Goal: Communication & Community: Answer question/provide support

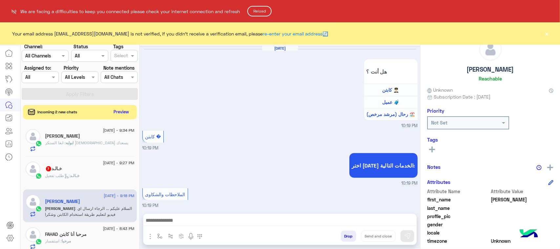
scroll to position [720, 0]
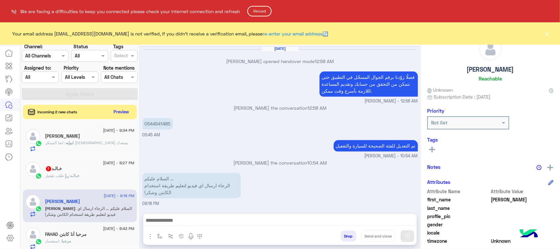
click at [262, 14] on button "Reload" at bounding box center [259, 11] width 24 height 10
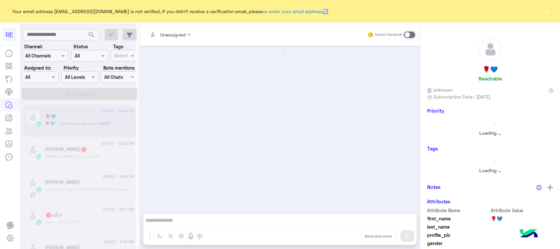
scroll to position [632, 0]
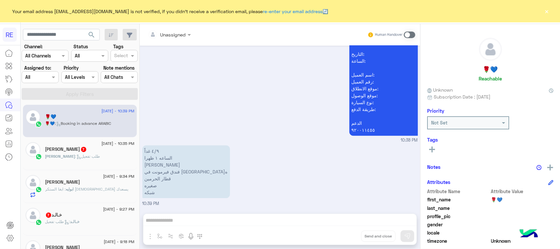
click at [255, 224] on div "Unassigned Human Handover Sep 3, 2025 السلام عليكم 10:37 PM وعليكم السلام ،كيف …" at bounding box center [280, 137] width 280 height 227
click at [410, 35] on span at bounding box center [409, 34] width 11 height 7
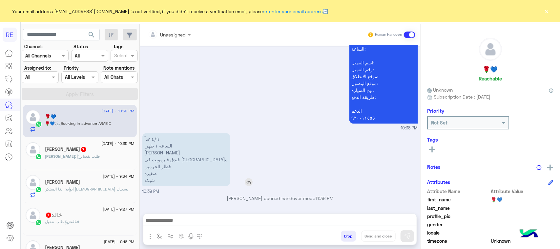
scroll to position [644, 0]
click at [221, 216] on div at bounding box center [279, 222] width 273 height 16
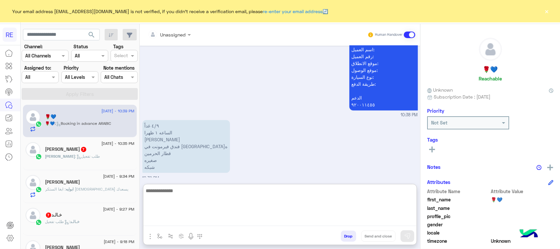
click at [222, 217] on textarea at bounding box center [279, 205] width 273 height 39
type textarea "**********"
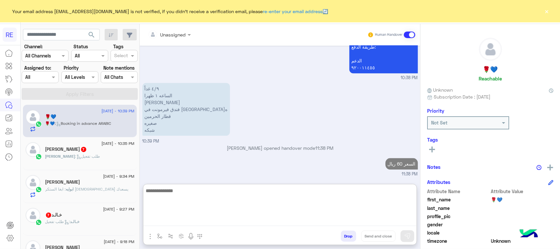
scroll to position [706, 0]
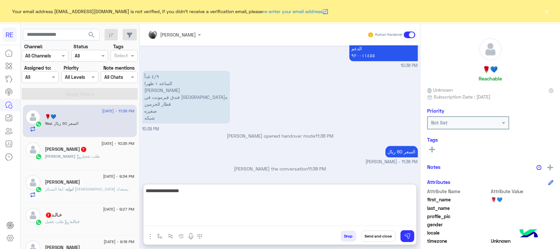
type textarea "**********"
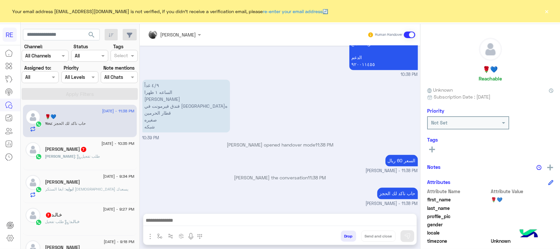
scroll to position [715, 0]
click at [107, 165] on div "فيصل : طلب تفعيل" at bounding box center [89, 158] width 89 height 11
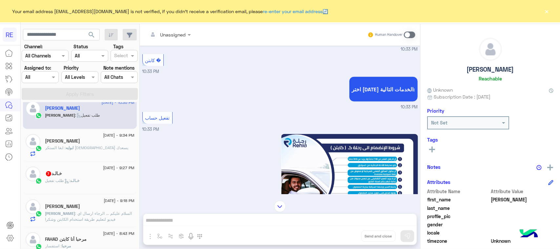
scroll to position [317, 0]
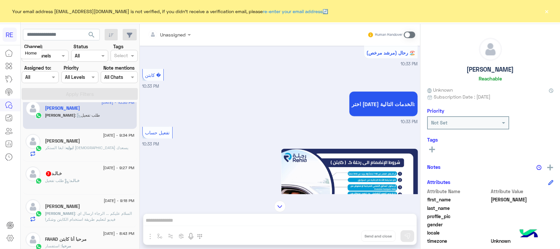
click at [0, 54] on link at bounding box center [9, 53] width 18 height 13
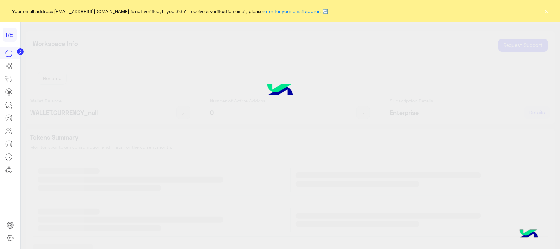
click at [93, 127] on div at bounding box center [280, 124] width 560 height 249
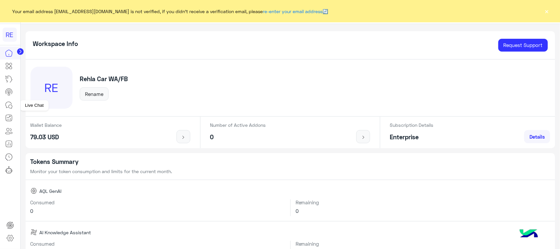
click at [5, 103] on icon at bounding box center [9, 105] width 8 height 8
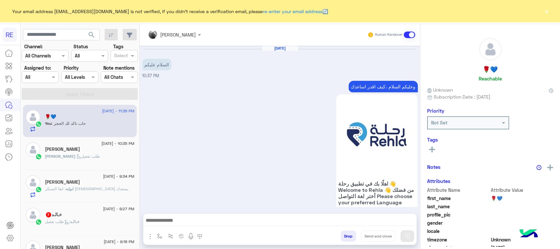
scroll to position [698, 0]
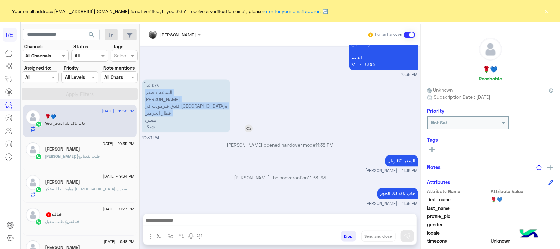
drag, startPoint x: 173, startPoint y: 89, endPoint x: 144, endPoint y: 117, distance: 40.1
click at [144, 117] on p "٤/٩ غداً الساعه ١ ظهرا علي الرشيدي فندق فيرمونت في برج الساعه قطار الحرمين صغير…" at bounding box center [186, 105] width 88 height 53
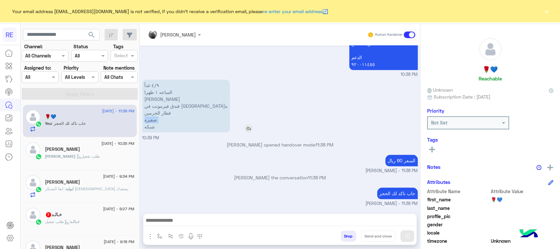
click at [144, 117] on p "٤/٩ غداً الساعه ١ ظهرا علي الرشيدي فندق فيرمونت في برج الساعه قطار الحرمين صغير…" at bounding box center [186, 105] width 88 height 53
click at [166, 79] on div "٤/٩ غداً الساعه ١ ظهرا علي الرشيدي فندق فيرمونت في برج الساعه قطار الحرمين صغير…" at bounding box center [204, 106] width 125 height 56
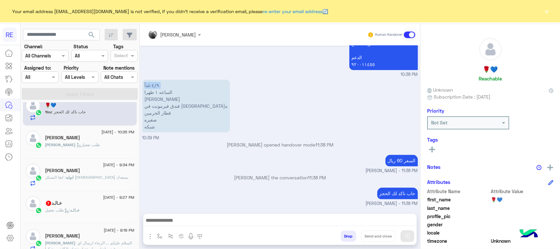
scroll to position [0, 0]
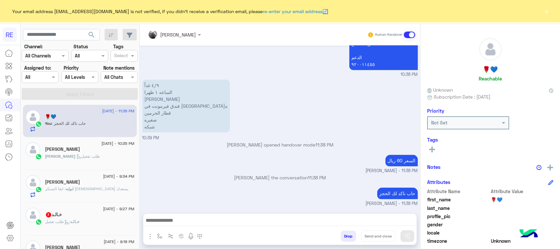
click at [68, 216] on div "خـالـد 7" at bounding box center [89, 215] width 89 height 7
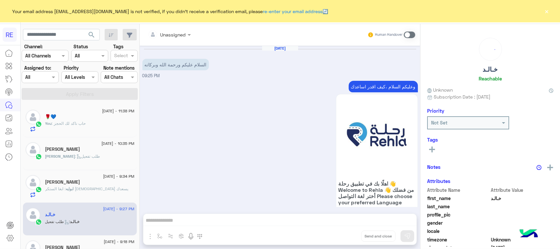
scroll to position [651, 0]
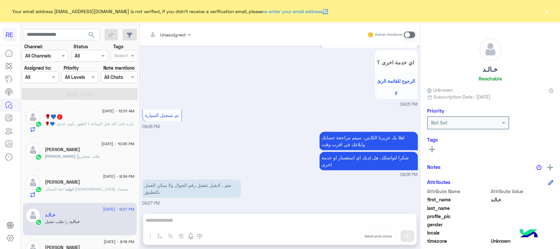
click at [102, 123] on span ": بكره باذن الله قبل الساعه ١ الظهر يكون عندي" at bounding box center [94, 123] width 79 height 5
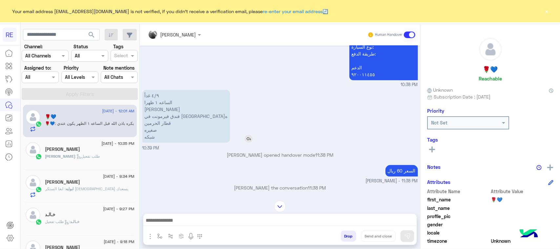
scroll to position [671, 0]
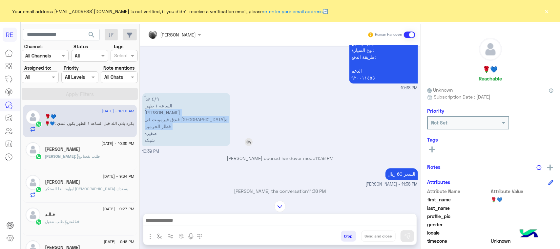
drag, startPoint x: 207, startPoint y: 128, endPoint x: 143, endPoint y: 145, distance: 66.4
click at [143, 145] on div "٤/٩ غداً الساعه ١ ظهرا علي الرشيدي فندق فيرمونت في برج الساعه قطار الحرمين صغير…" at bounding box center [204, 119] width 125 height 53
copy p "علي الرشيدي فندق فيرمونت في برج الساعه قطار الحرمين"
click at [159, 120] on p "٤/٩ غداً الساعه ١ ظهرا علي الرشيدي فندق فيرمونت في برج الساعه قطار الحرمين صغير…" at bounding box center [186, 119] width 88 height 53
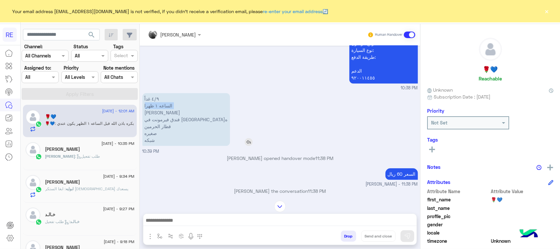
click at [159, 120] on p "٤/٩ غداً الساعه ١ ظهرا علي الرشيدي فندق فيرمونت في برج الساعه قطار الحرمين صغير…" at bounding box center [186, 119] width 88 height 53
copy p "الساعه ١ ظهرا"
drag, startPoint x: 155, startPoint y: 113, endPoint x: 155, endPoint y: 160, distance: 47.2
click at [155, 147] on div "٤/٩ غداً الساعه ١ ظهرا علي الرشيدي فندق فيرمونت في برج الساعه قطار الحرمين صغير…" at bounding box center [204, 119] width 125 height 56
copy p "غداً الساعه ١ ظهرا علي الرشيدي فندق فيرمونت في برج الساعه قطار الحرمين صغيره شب…"
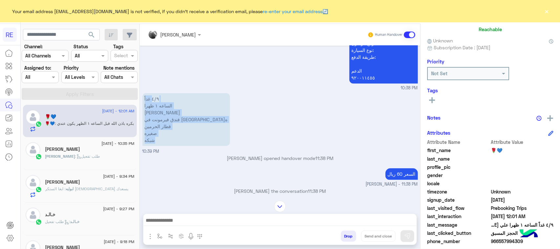
scroll to position [104, 0]
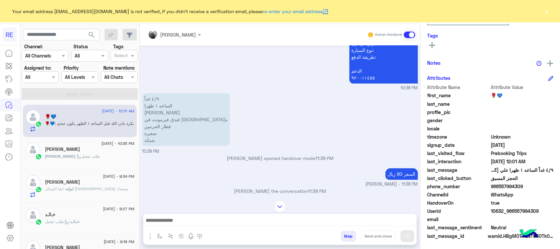
click at [507, 187] on span "966557994309" at bounding box center [522, 186] width 63 height 7
copy span "966557994309"
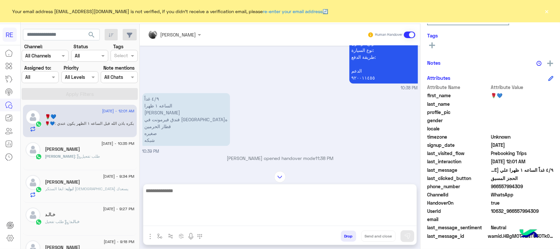
click at [333, 222] on textarea at bounding box center [279, 205] width 273 height 39
paste textarea "**********"
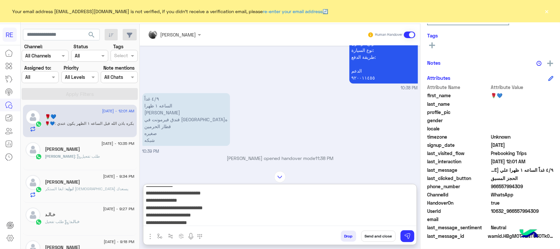
scroll to position [95, 0]
type textarea "**********"
click at [402, 233] on button at bounding box center [408, 236] width 14 height 12
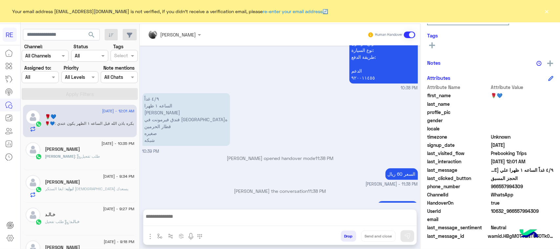
scroll to position [904, 0]
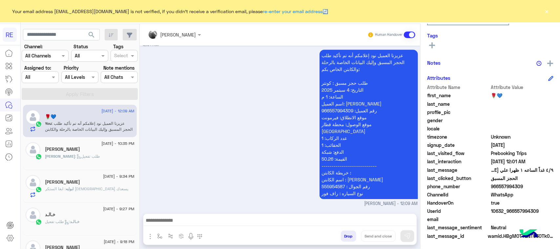
click at [192, 130] on div "عزيزنا العميل نود إعلامكم أنه تم تأكيد طلب الحجز المسبق وإليك البيانات الخاصة ب…" at bounding box center [280, 127] width 276 height 159
click at [337, 100] on p "عزيزنا العميل نود إعلامكم أنه تم تأكيد طلب الحجز المسبق وإليك البيانات الخاصة ب…" at bounding box center [369, 124] width 98 height 149
click at [335, 104] on p "عزيزنا العميل نود إعلامكم أنه تم تأكيد طلب الحجز المسبق وإليك البيانات الخاصة ب…" at bounding box center [369, 124] width 98 height 149
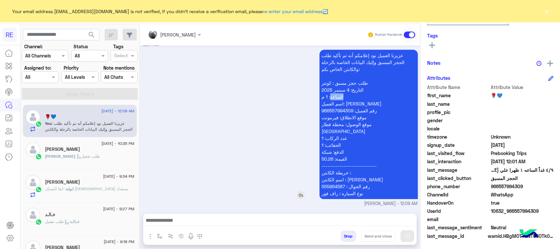
click at [335, 104] on p "عزيزنا العميل نود إعلامكم أنه تم تأكيد طلب الحجز المسبق وإليك البيانات الخاصة ب…" at bounding box center [369, 124] width 98 height 149
click at [334, 109] on p "عزيزنا العميل نود إعلامكم أنه تم تأكيد طلب الحجز المسبق وإليك البيانات الخاصة ب…" at bounding box center [369, 124] width 98 height 149
click at [335, 155] on p "عزيزنا العميل نود إعلامكم أنه تم تأكيد طلب الحجز المسبق وإليك البيانات الخاصة ب…" at bounding box center [369, 124] width 98 height 149
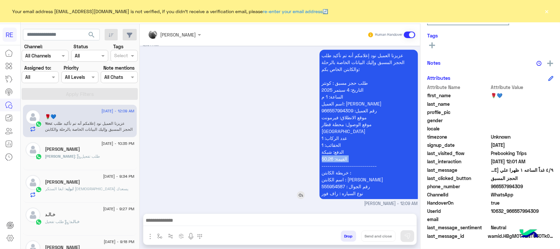
click at [335, 155] on p "عزيزنا العميل نود إعلامكم أنه تم تأكيد طلب الحجز المسبق وإليك البيانات الخاصة ب…" at bounding box center [369, 124] width 98 height 149
click at [333, 173] on p "عزيزنا العميل نود إعلامكم أنه تم تأكيد طلب الحجز المسبق وإليك البيانات الخاصة ب…" at bounding box center [369, 124] width 98 height 149
click at [334, 181] on p "عزيزنا العميل نود إعلامكم أنه تم تأكيد طلب الحجز المسبق وإليك البيانات الخاصة ب…" at bounding box center [369, 124] width 98 height 149
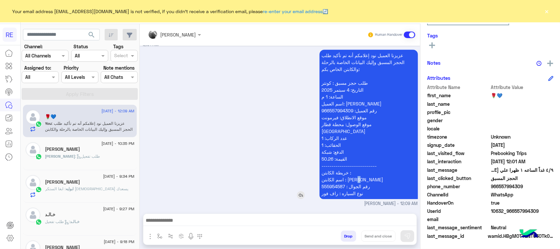
click at [334, 181] on p "عزيزنا العميل نود إعلامكم أنه تم تأكيد طلب الحجز المسبق وإليك البيانات الخاصة ب…" at bounding box center [369, 124] width 98 height 149
click at [334, 191] on p "عزيزنا العميل نود إعلامكم أنه تم تأكيد طلب الحجز المسبق وإليك البيانات الخاصة ب…" at bounding box center [369, 124] width 98 height 149
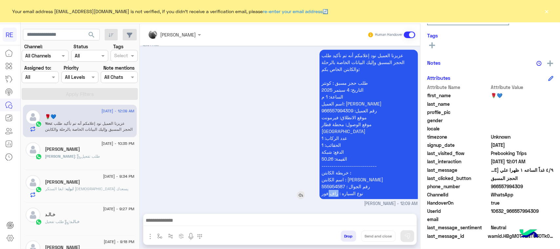
click at [334, 191] on p "عزيزنا العميل نود إعلامكم أنه تم تأكيد طلب الحجز المسبق وإليك البيانات الخاصة ب…" at bounding box center [369, 124] width 98 height 149
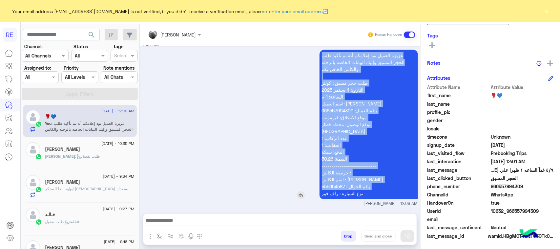
click at [334, 191] on p "عزيزنا العميل نود إعلامكم أنه تم تأكيد طلب الحجز المسبق وإليك البيانات الخاصة ب…" at bounding box center [369, 124] width 98 height 149
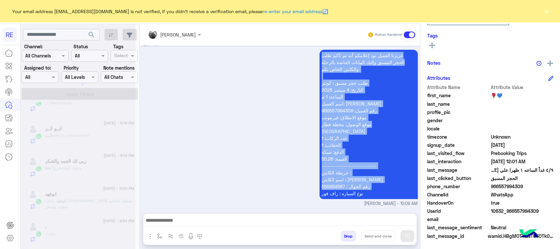
scroll to position [3, 0]
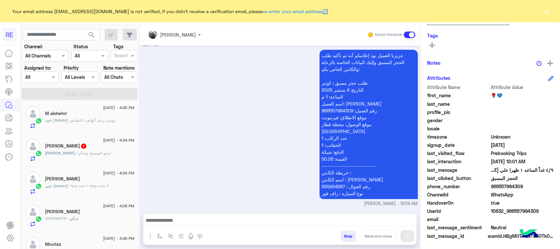
click at [87, 158] on div "ابوعبدالعزيز : ارجو التوضيح وشكرا" at bounding box center [89, 155] width 89 height 11
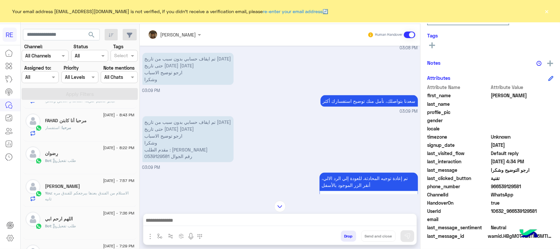
scroll to position [164, 0]
